Goal: Task Accomplishment & Management: Manage account settings

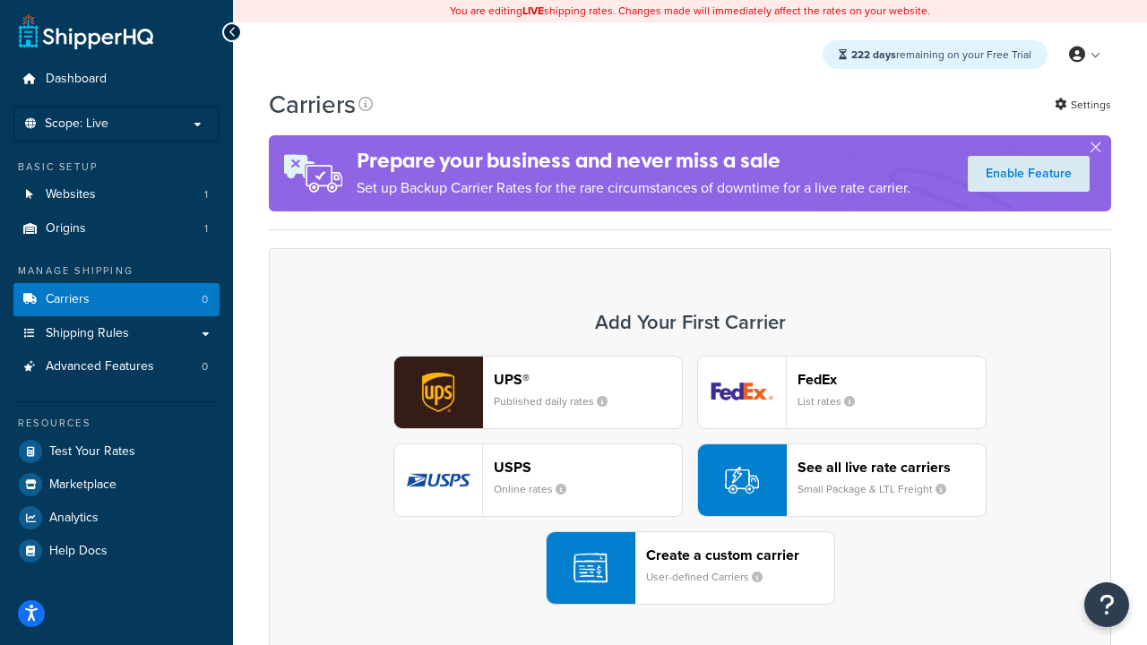
click at [690, 481] on div "UPS® Published daily rates FedEx List rates USPS Online rates See all live rate…" at bounding box center [690, 480] width 805 height 249
click at [892, 379] on header "FedEx" at bounding box center [892, 379] width 188 height 17
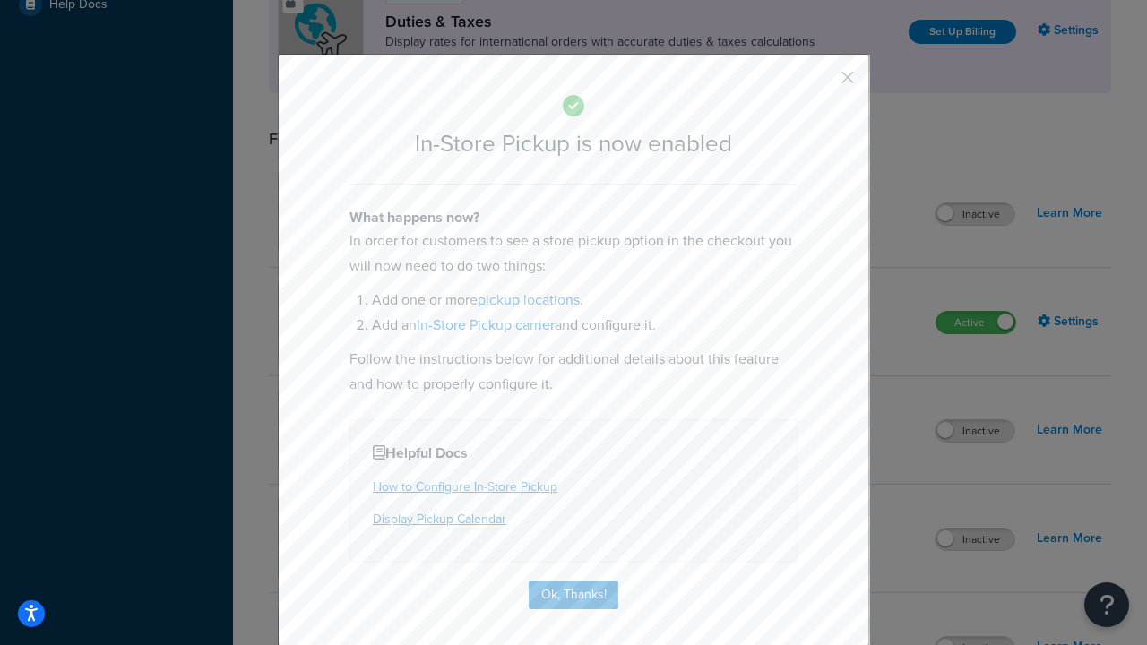
click at [821, 83] on button "button" at bounding box center [821, 84] width 4 height 4
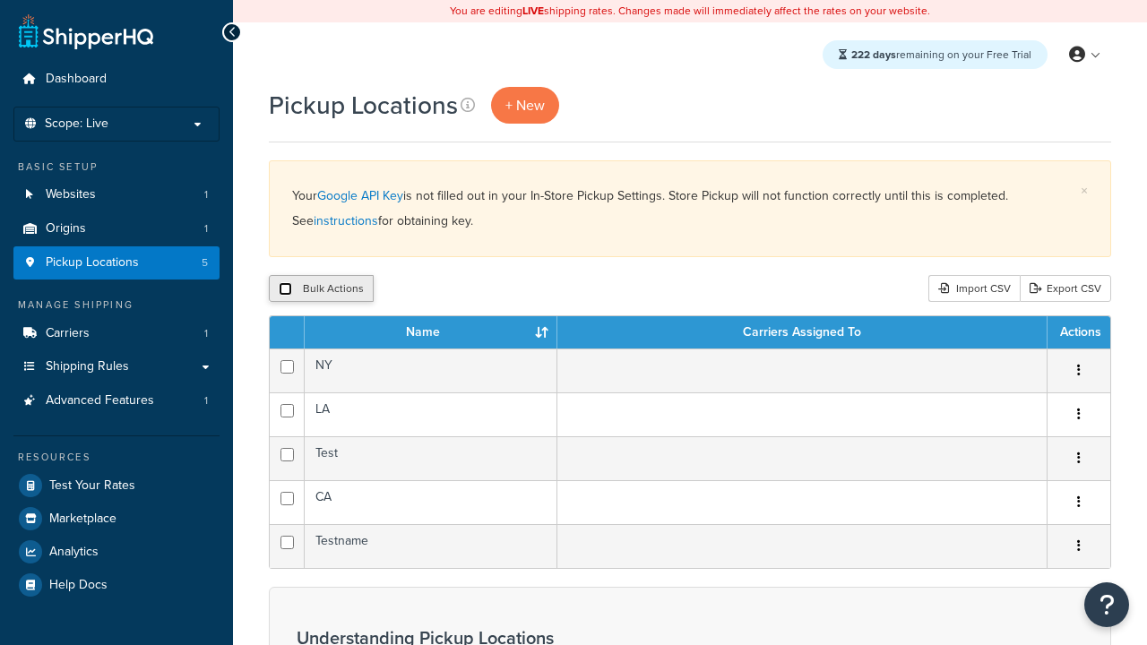
click at [285, 290] on input "checkbox" at bounding box center [285, 288] width 13 height 13
checkbox input "true"
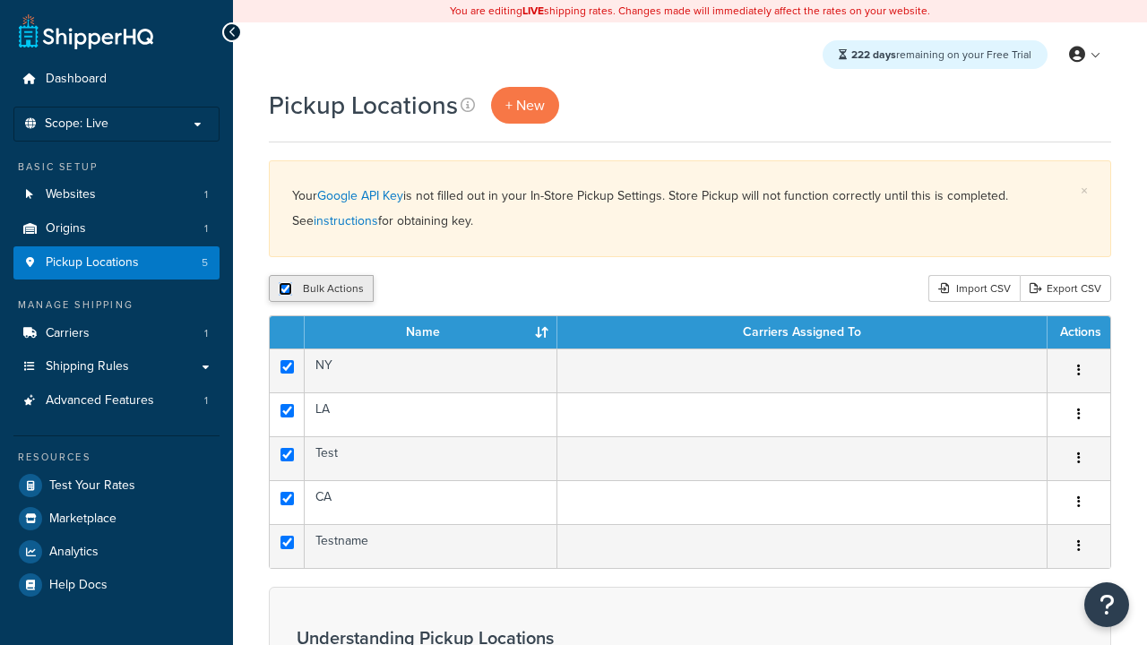
checkbox input "true"
click at [0, 0] on button "Delete" at bounding box center [0, 0] width 0 height 0
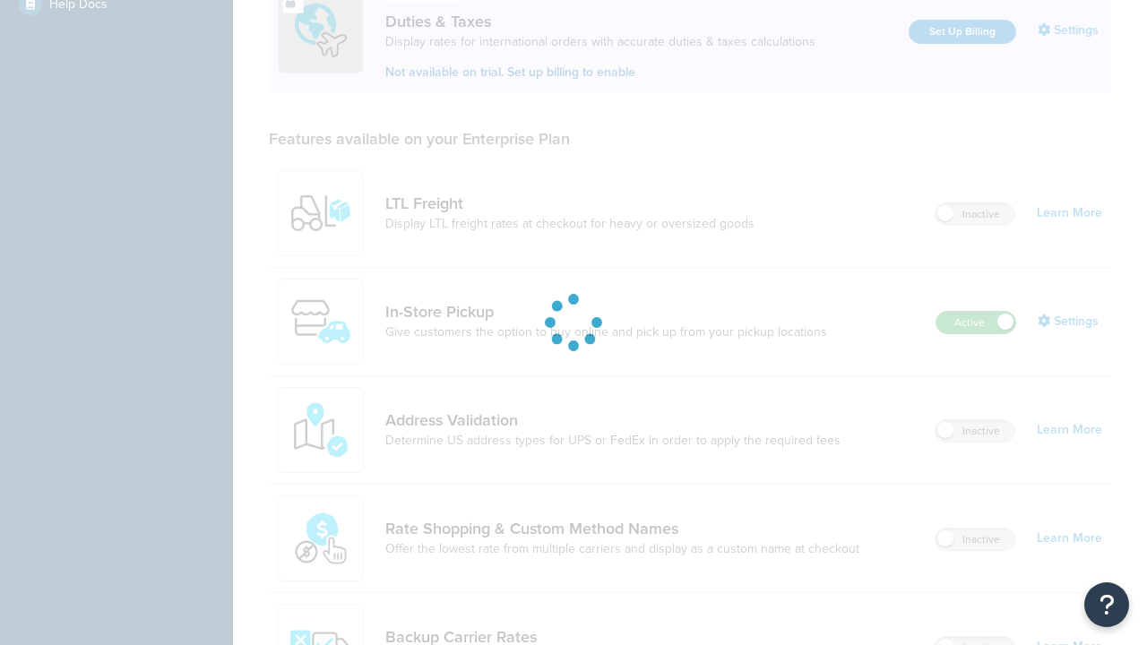
click at [976, 312] on label "Active" at bounding box center [976, 323] width 79 height 22
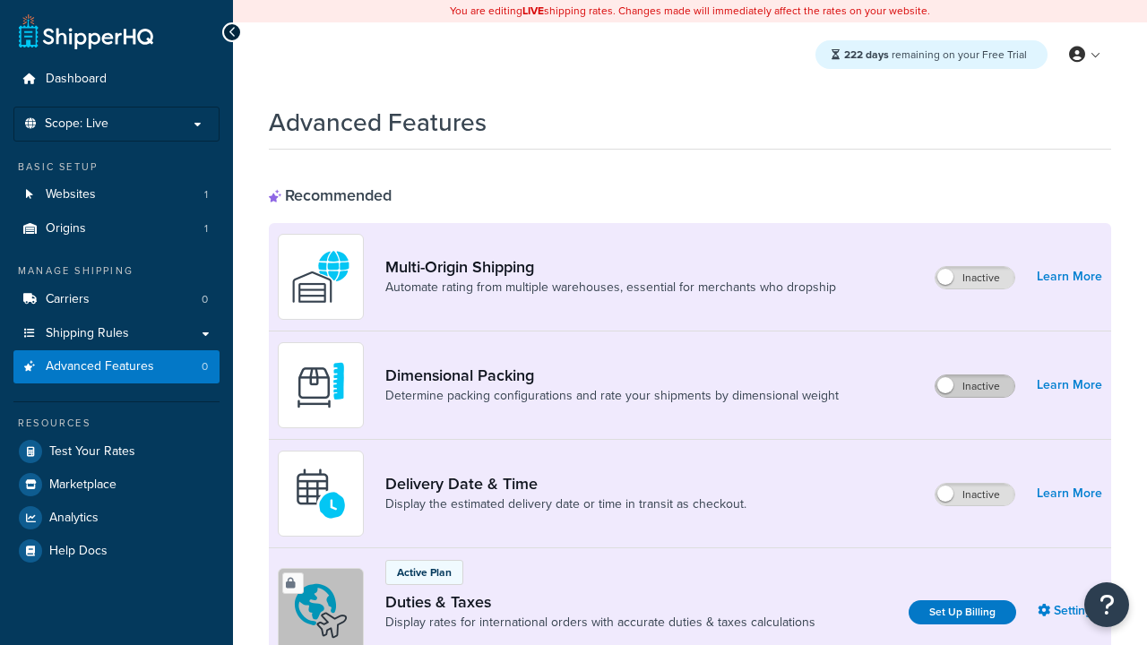
click at [975, 386] on label "Inactive" at bounding box center [975, 387] width 79 height 22
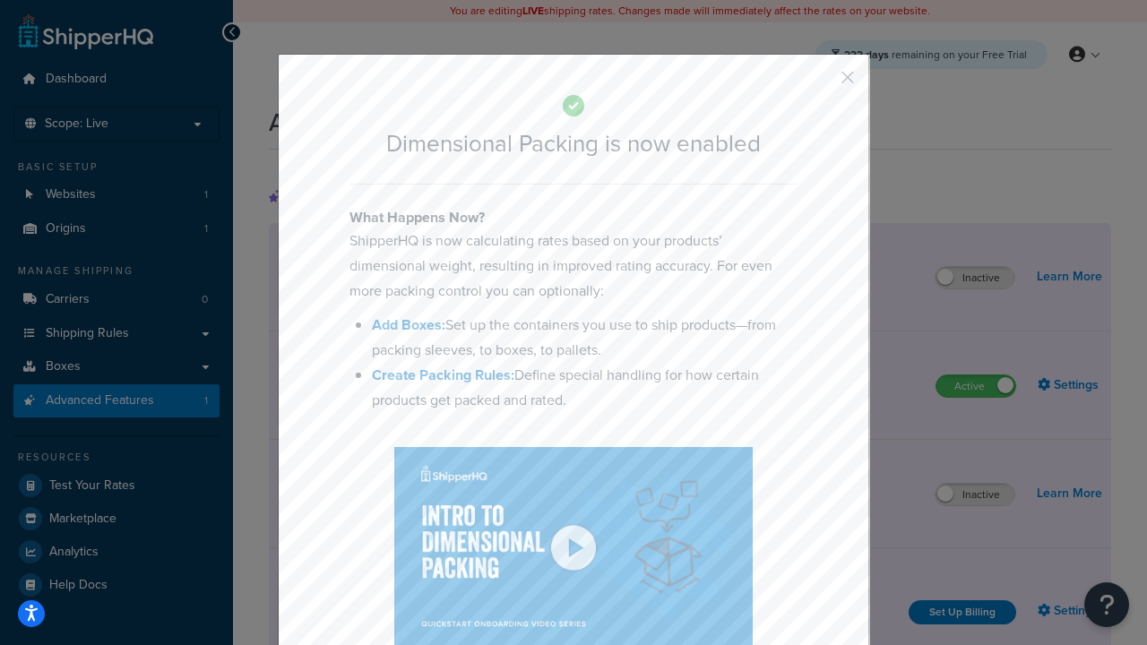
click at [821, 83] on button "button" at bounding box center [821, 84] width 4 height 4
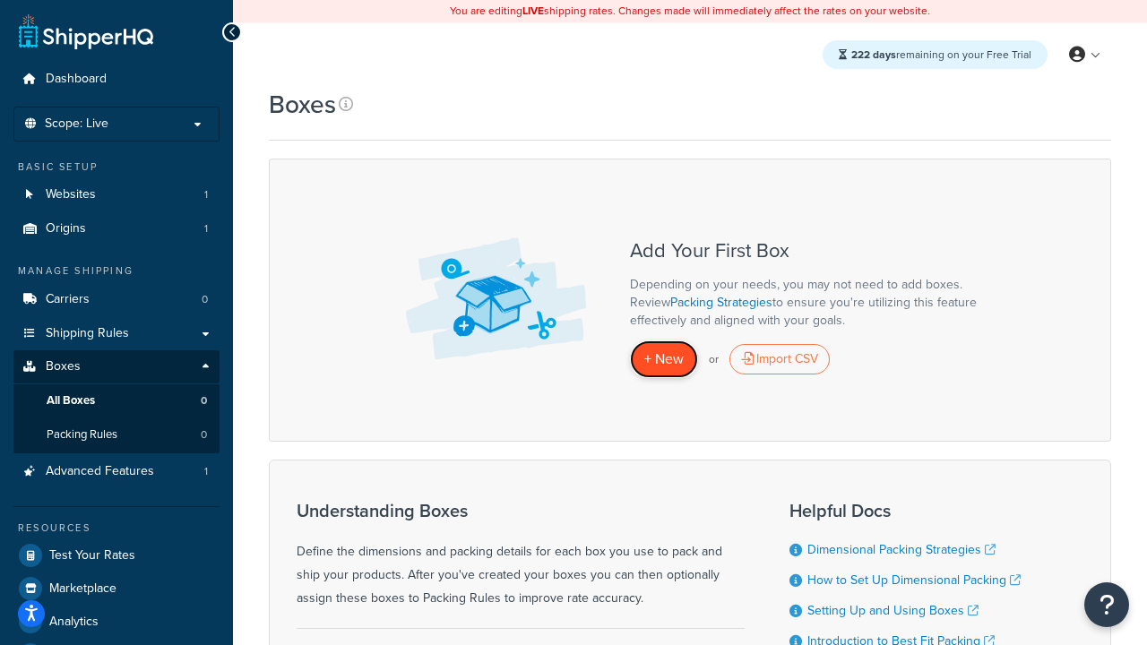
click at [664, 359] on span "+ New" at bounding box center [664, 359] width 39 height 21
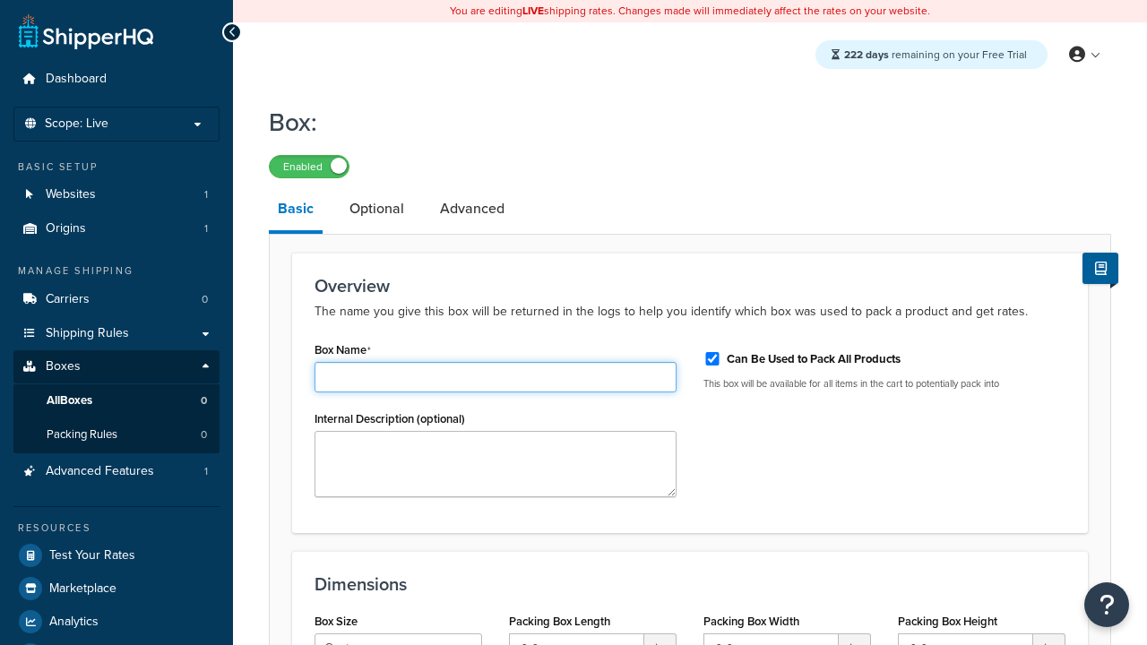
type input "Box1"
select select "usps_small"
type input "8.5"
type input "5"
type input "1.5"
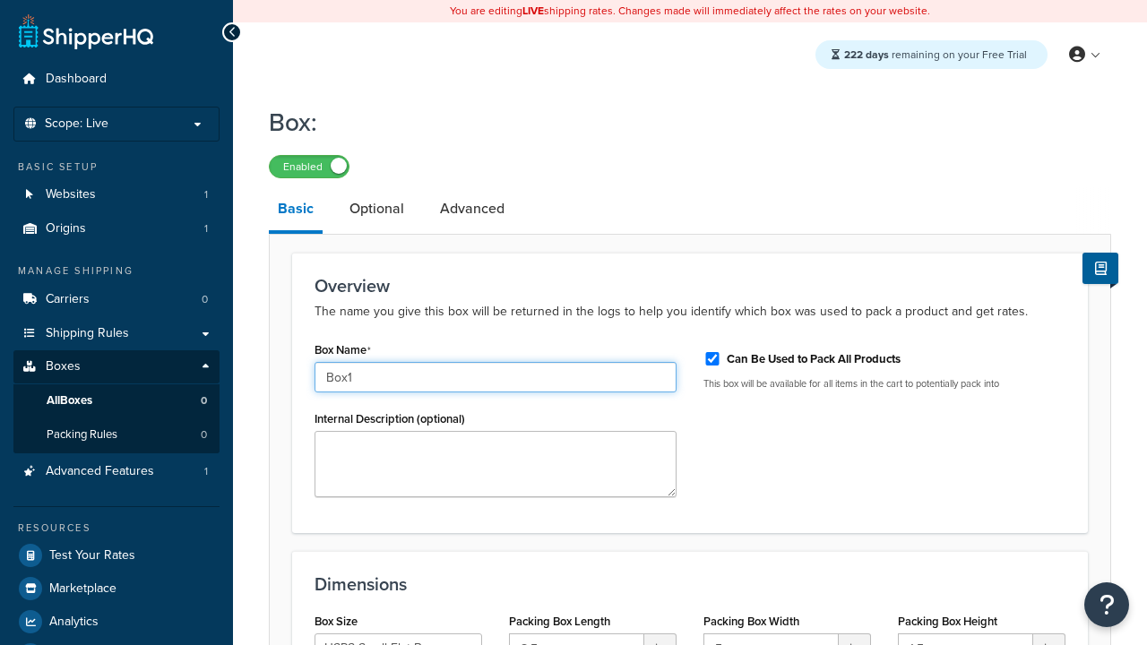
type input "Box1"
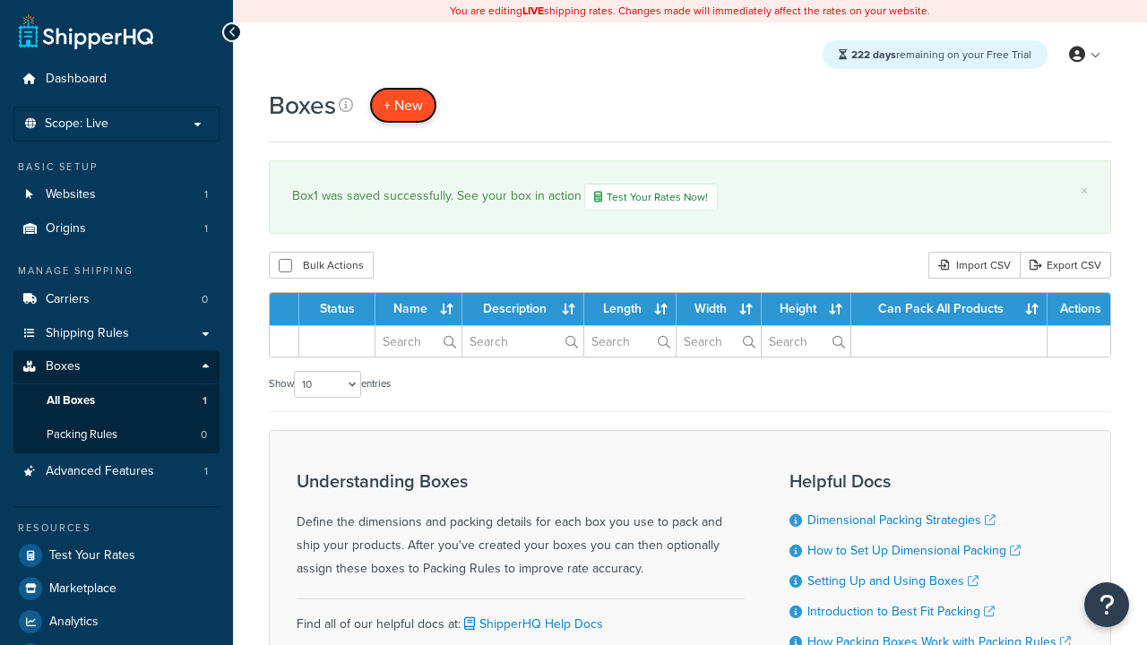
click at [403, 105] on span "+ New" at bounding box center [403, 105] width 39 height 21
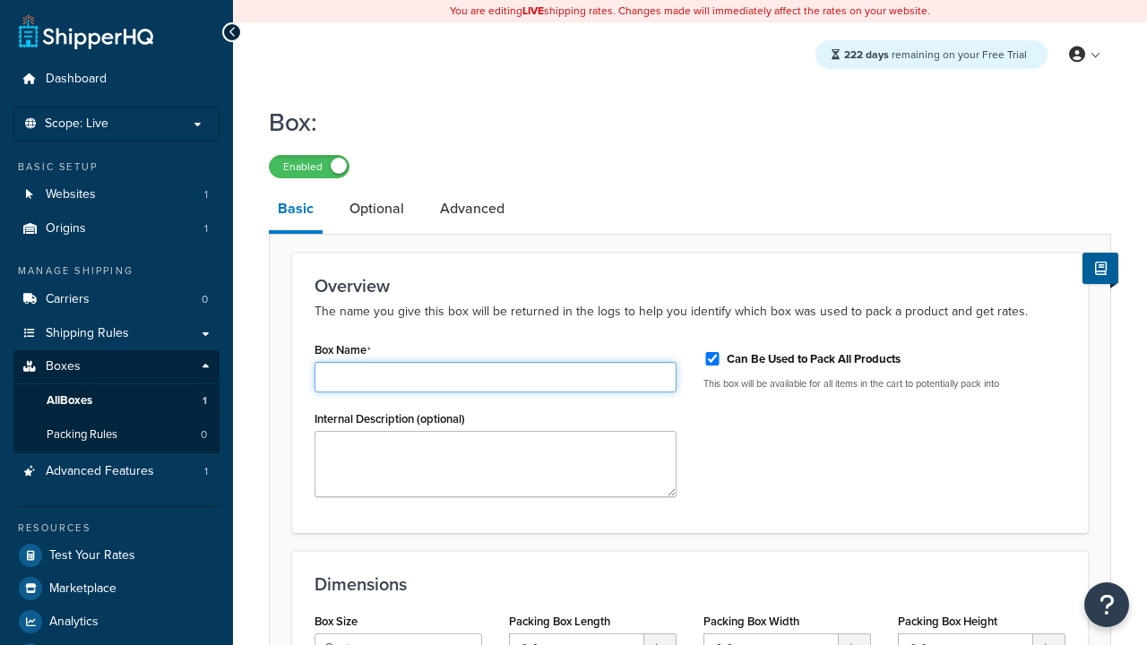
type input "Box2"
select select "usps_small"
type input "8.5"
type input "5"
type input "1.5"
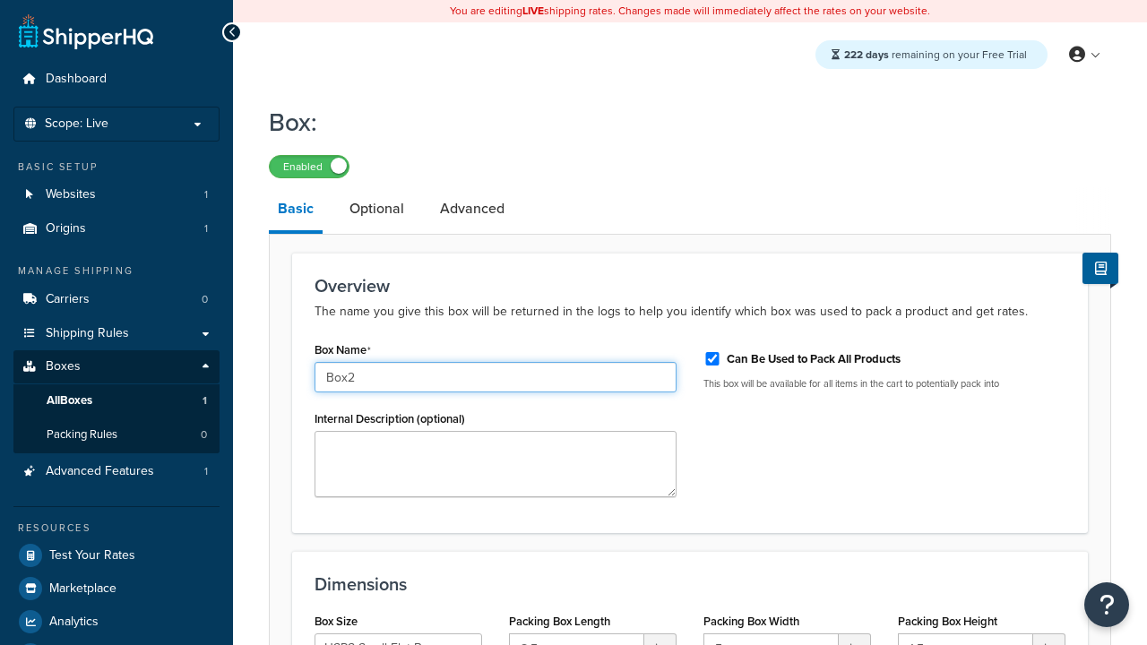
type input "Box2"
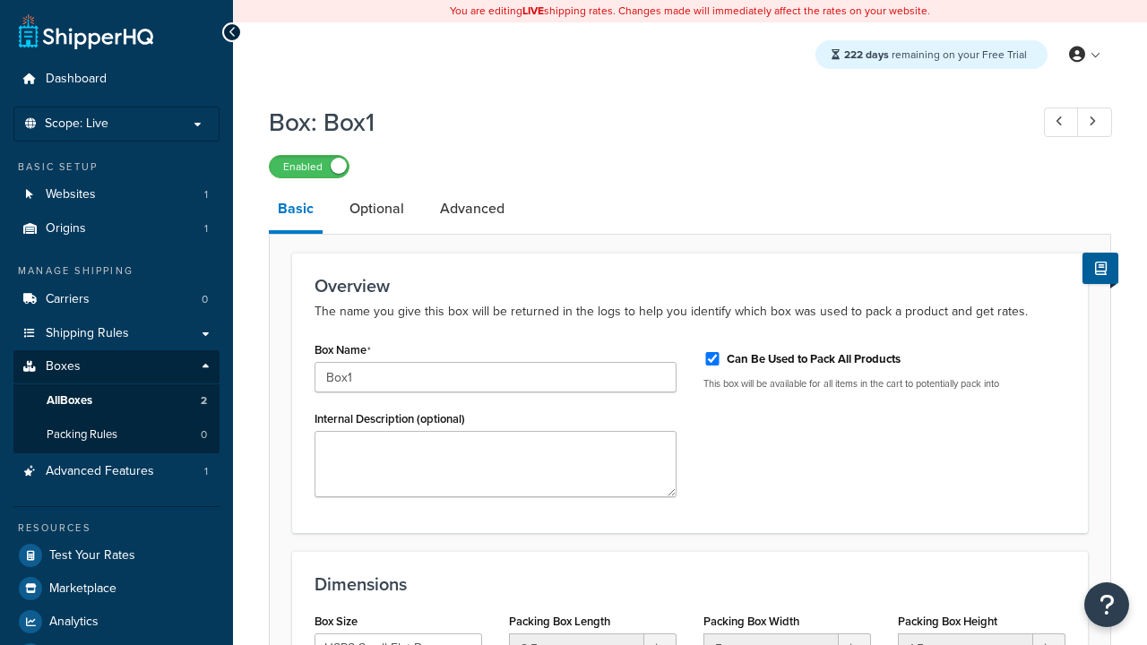
select select "usps_small"
type input "NewBox1"
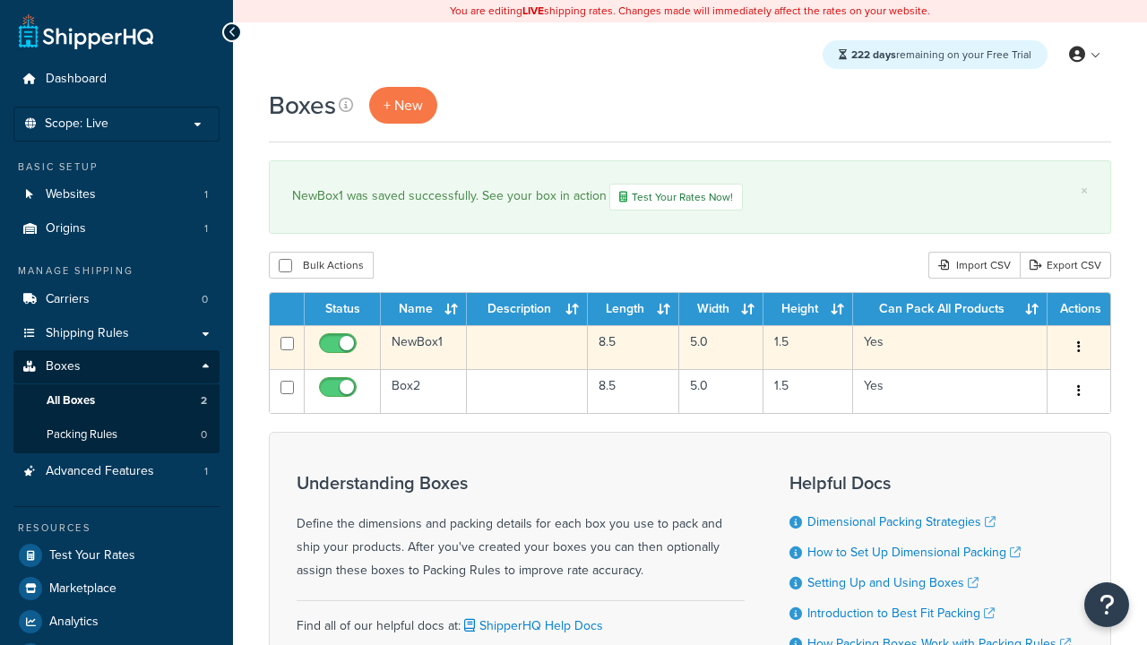
click at [1078, 350] on icon "button" at bounding box center [1080, 347] width 4 height 13
click at [0, 0] on link "Duplicate" at bounding box center [0, 0] width 0 height 0
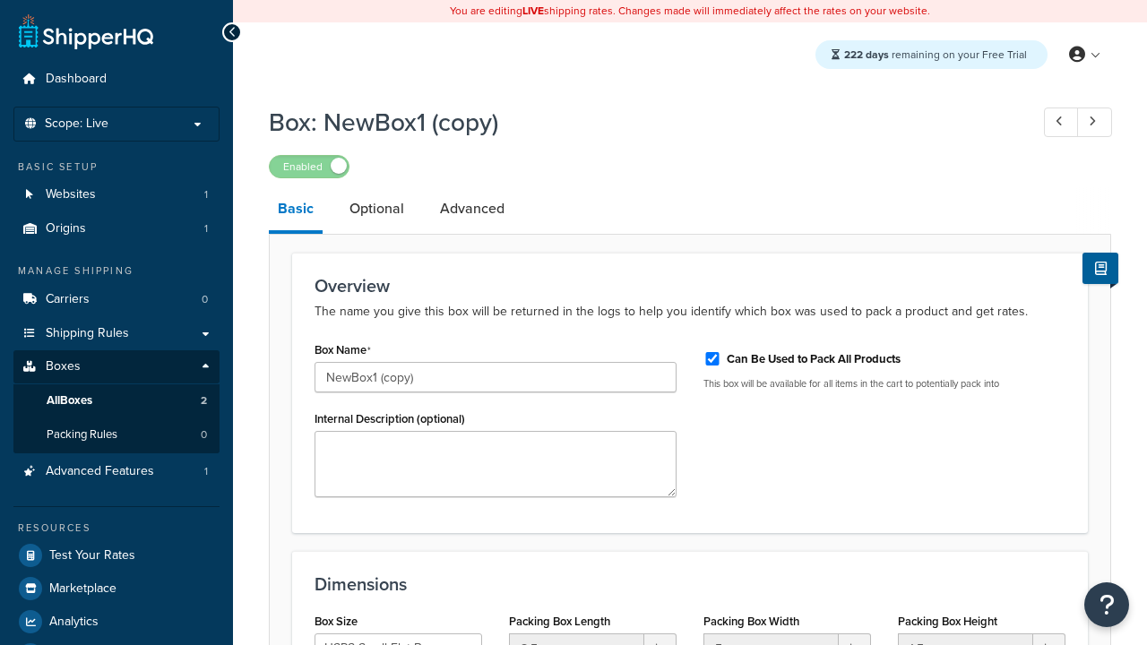
select select "usps_small"
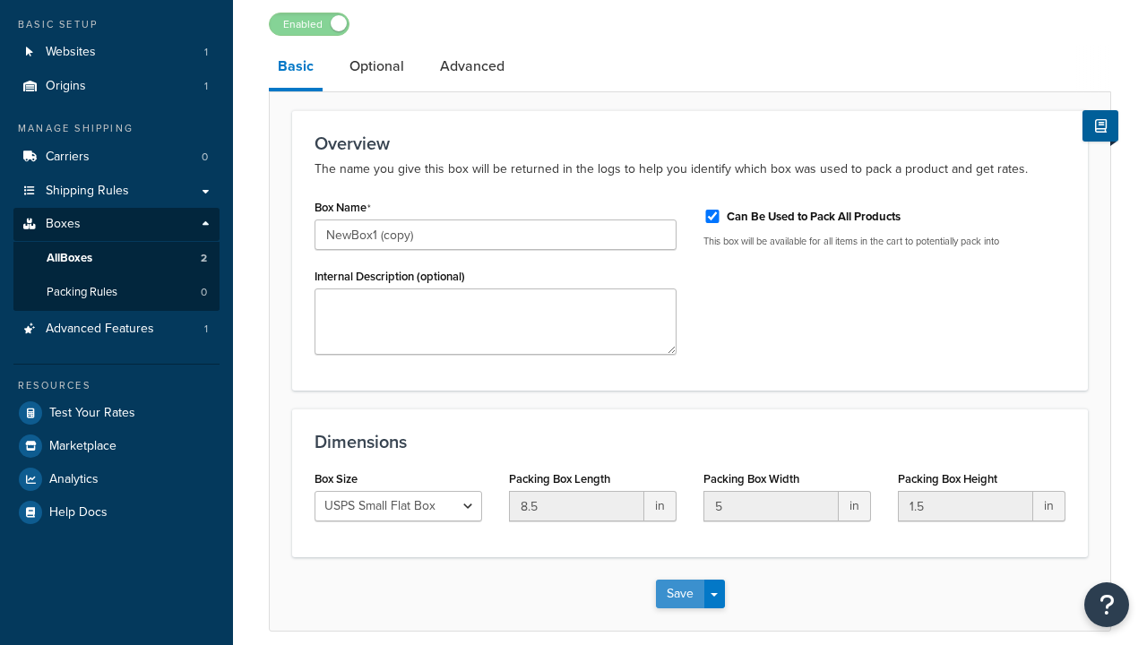
click at [680, 580] on button "Save" at bounding box center [680, 594] width 48 height 29
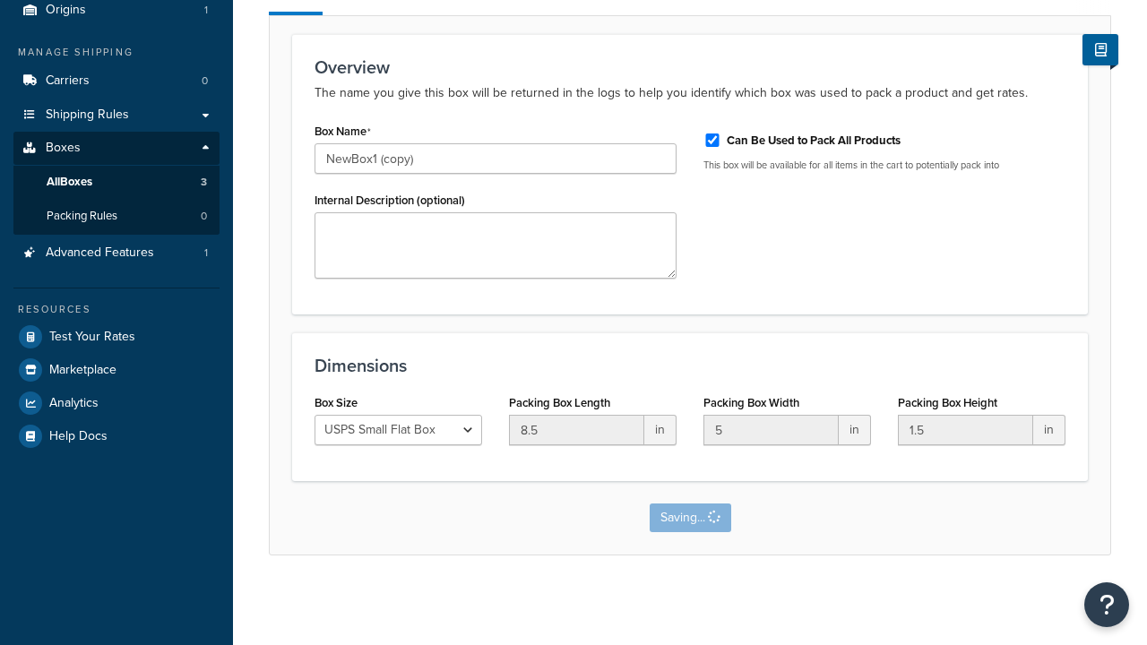
scroll to position [0, 0]
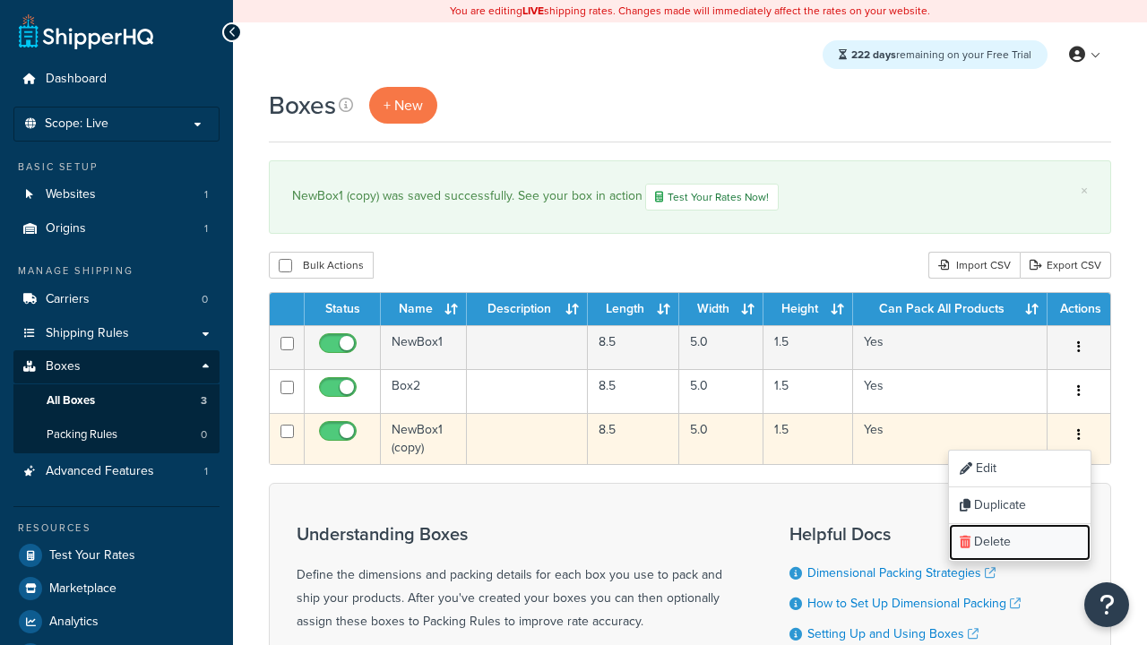
click at [1019, 544] on link "Delete" at bounding box center [1020, 542] width 142 height 37
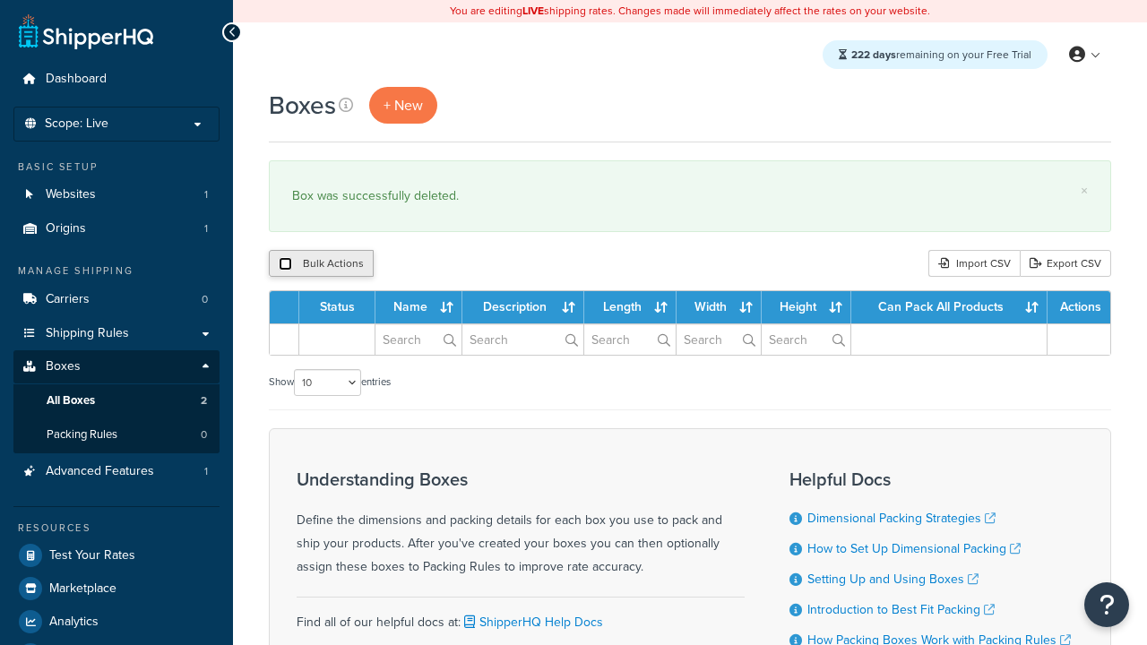
click at [285, 264] on input "checkbox" at bounding box center [285, 263] width 13 height 13
checkbox input "true"
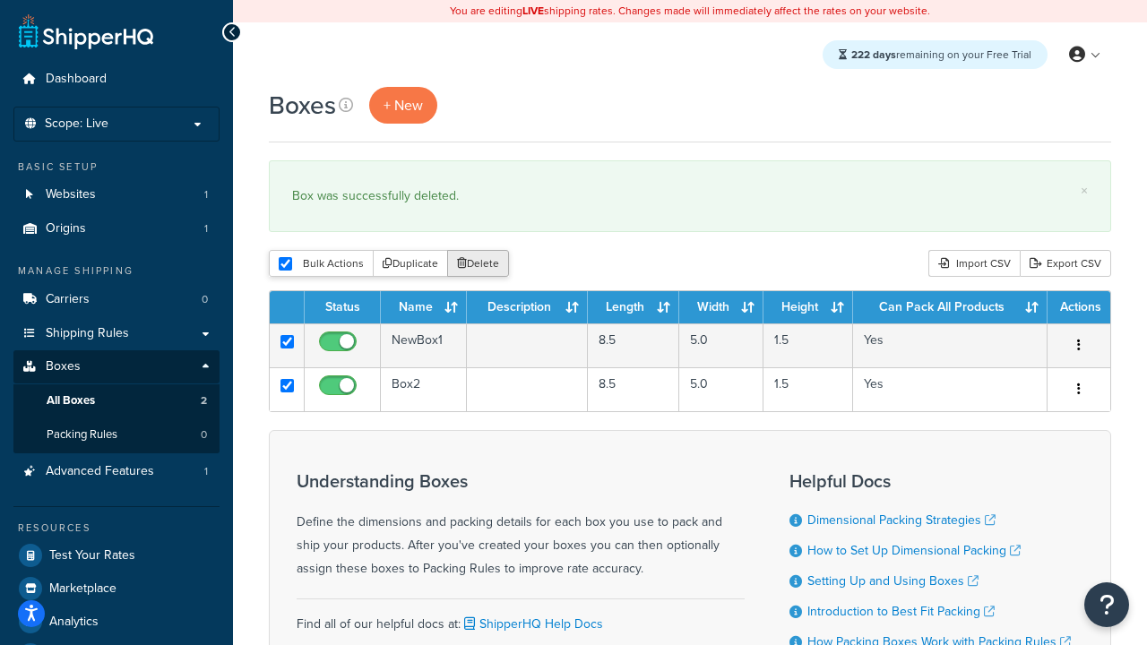
click at [482, 264] on button "Delete" at bounding box center [478, 263] width 62 height 27
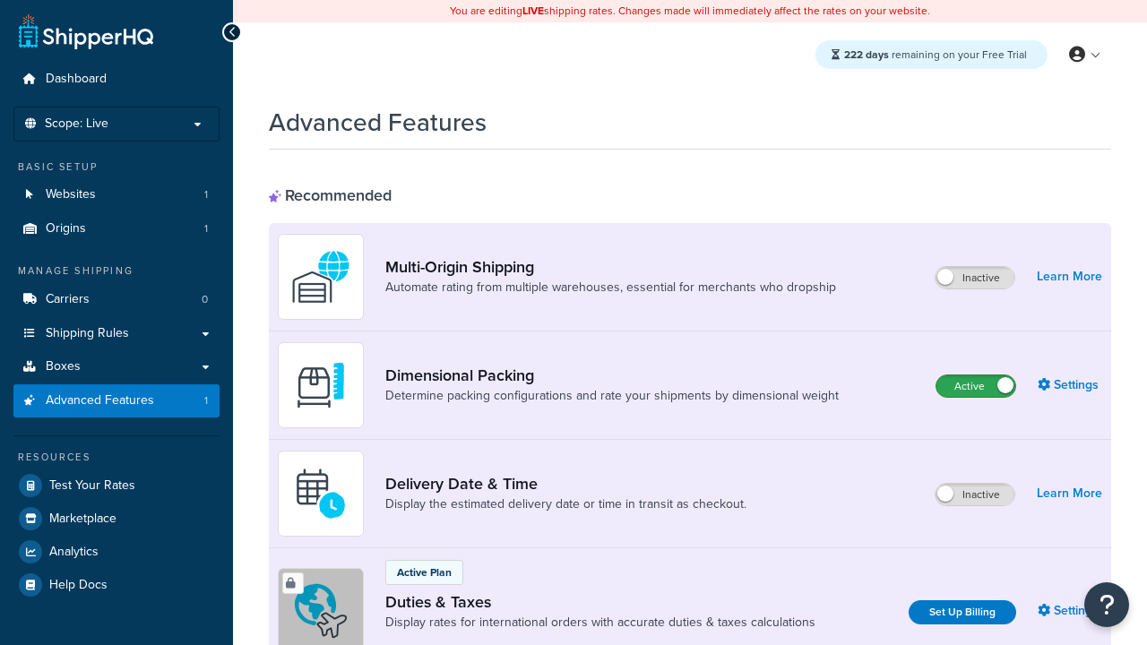
click at [976, 386] on label "Active" at bounding box center [976, 387] width 79 height 22
